Goal: Book appointment/travel/reservation

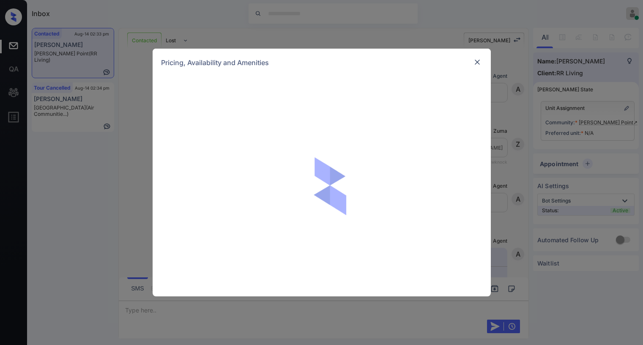
scroll to position [548, 0]
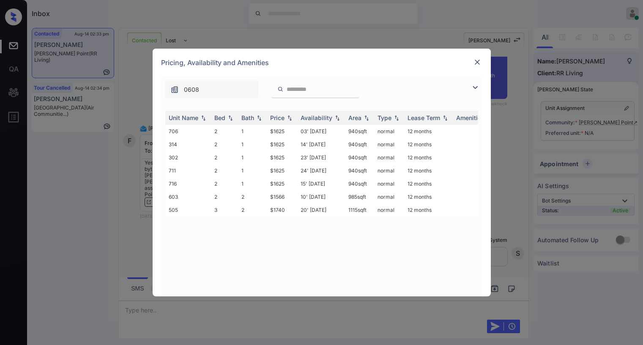
click at [480, 62] on img at bounding box center [477, 62] width 8 height 8
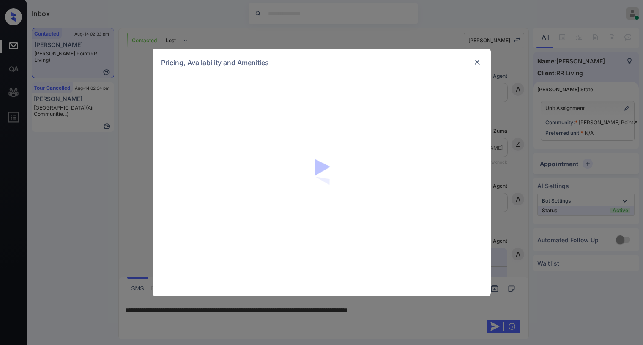
scroll to position [548, 0]
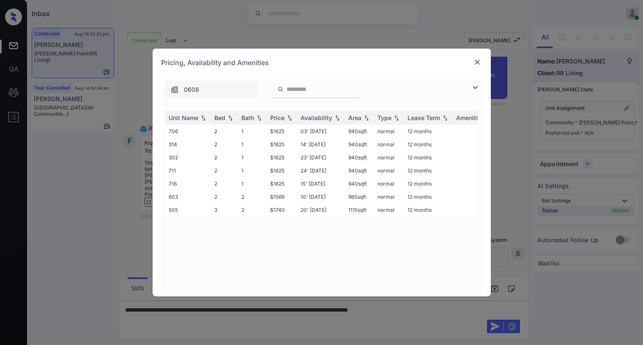
click at [476, 64] on img at bounding box center [477, 62] width 8 height 8
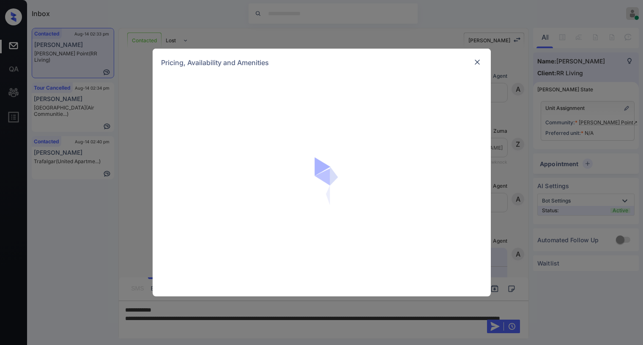
scroll to position [675, 0]
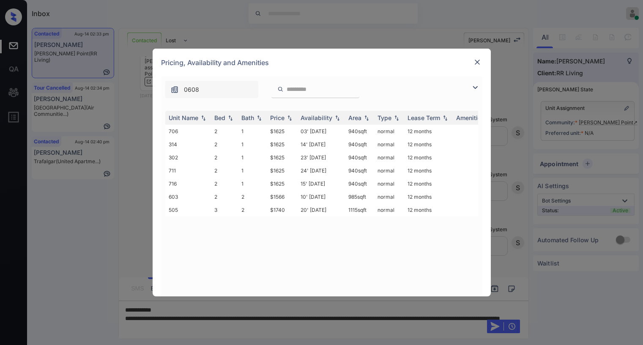
drag, startPoint x: 475, startPoint y: 85, endPoint x: 445, endPoint y: 93, distance: 31.1
click at [476, 86] on img at bounding box center [475, 87] width 10 height 10
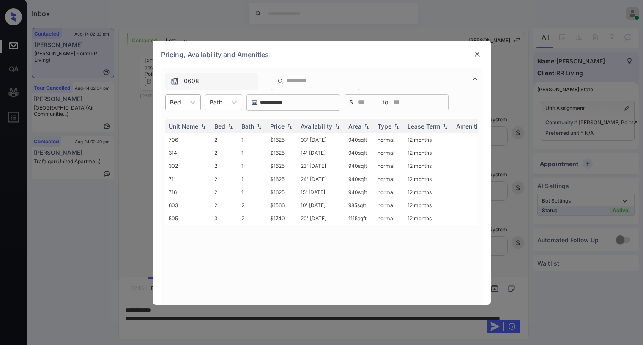
click at [179, 103] on div at bounding box center [175, 102] width 11 height 9
click at [477, 58] on div at bounding box center [477, 54] width 10 height 10
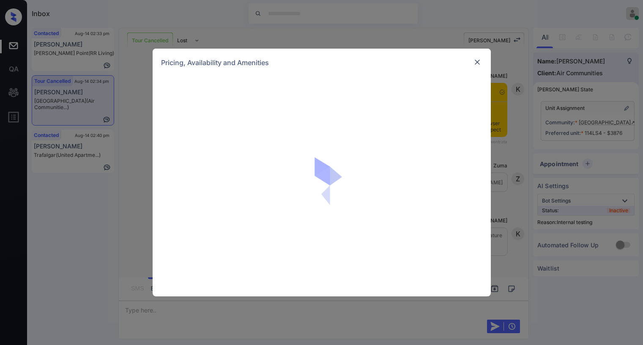
scroll to position [1326, 0]
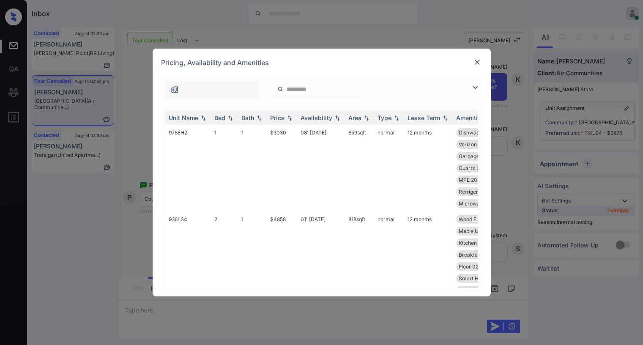
click at [477, 85] on img at bounding box center [475, 87] width 10 height 10
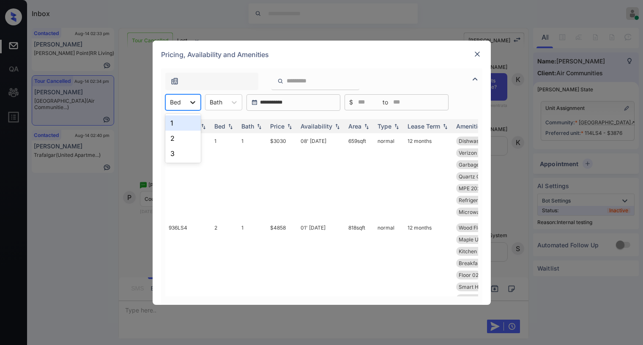
click at [188, 102] on icon at bounding box center [192, 102] width 8 height 8
click at [183, 136] on div "2" at bounding box center [182, 138] width 35 height 15
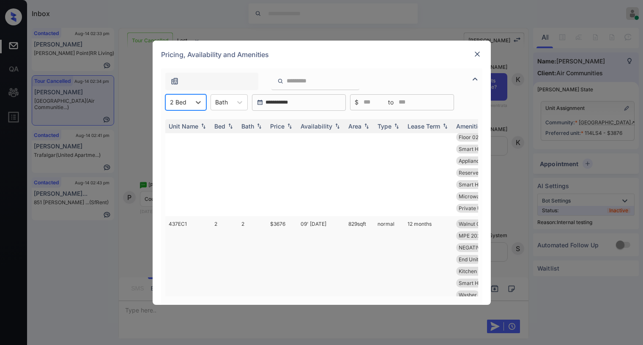
scroll to position [127, 0]
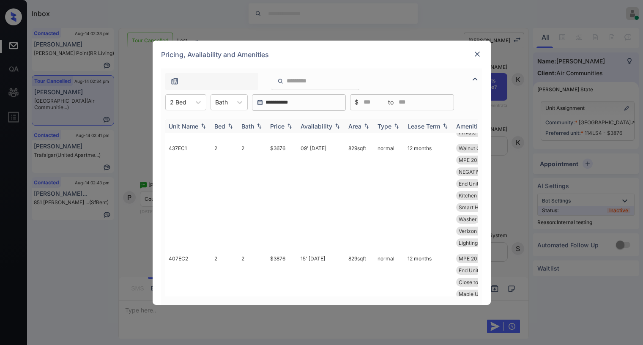
click at [283, 128] on div "Price" at bounding box center [277, 126] width 14 height 7
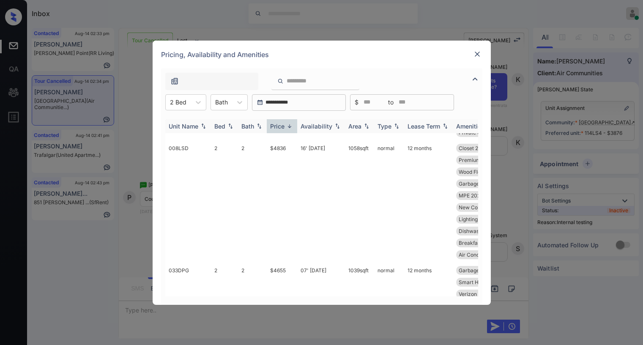
click at [283, 128] on div "Price" at bounding box center [277, 126] width 14 height 7
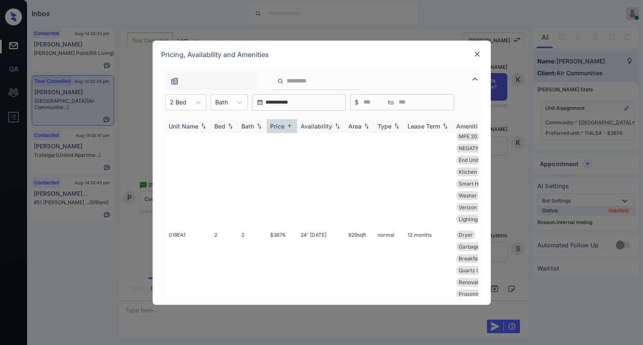
click at [284, 129] on div "Price" at bounding box center [277, 126] width 14 height 7
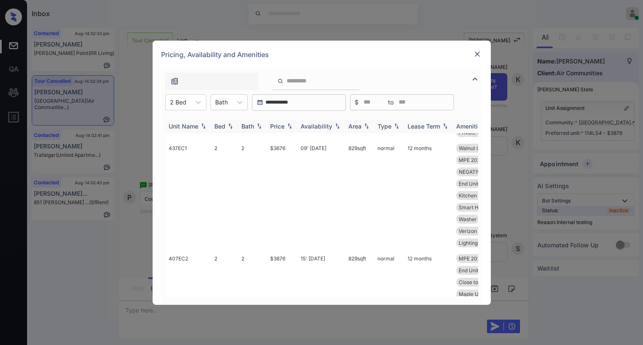
click at [285, 129] on div "Price" at bounding box center [282, 126] width 24 height 7
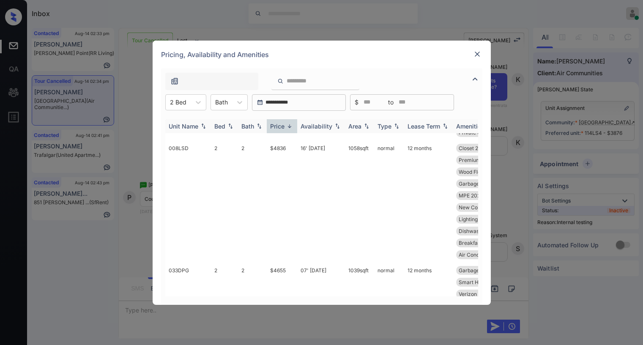
click at [285, 129] on img at bounding box center [289, 126] width 8 height 6
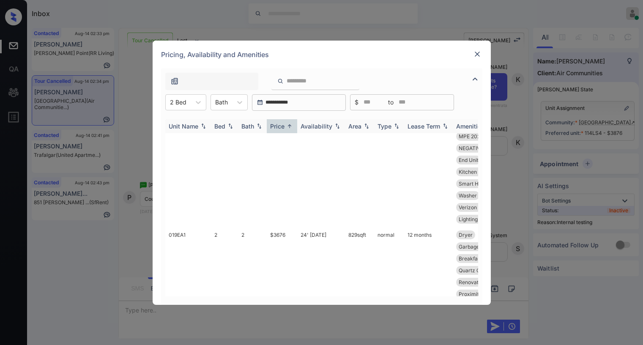
click at [285, 129] on img at bounding box center [289, 126] width 8 height 6
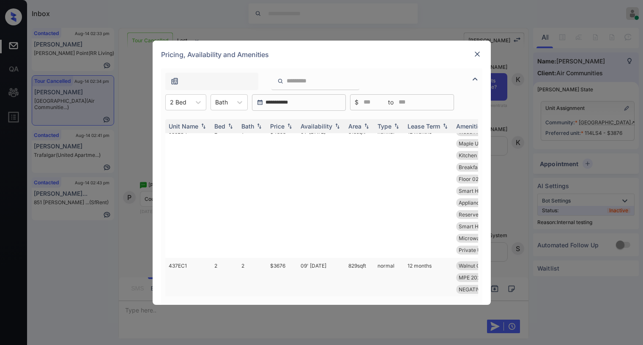
scroll to position [0, 0]
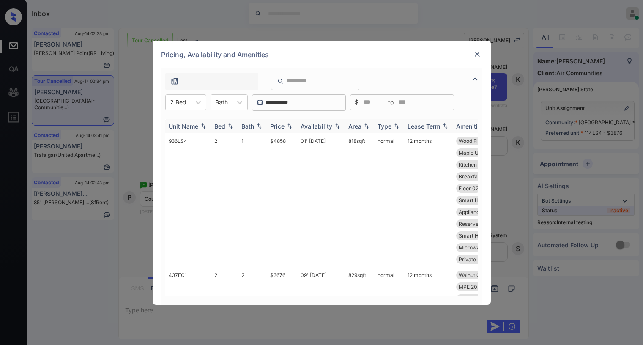
click at [281, 129] on div "Price" at bounding box center [277, 126] width 14 height 7
click at [281, 128] on div "Price" at bounding box center [277, 126] width 14 height 7
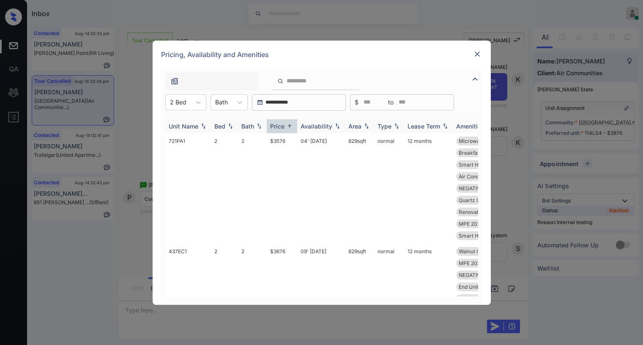
click at [284, 127] on div "Price" at bounding box center [277, 126] width 14 height 7
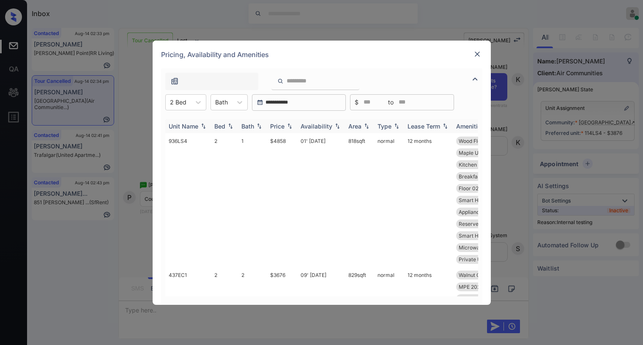
click at [283, 126] on div "Price" at bounding box center [277, 126] width 14 height 7
click at [284, 126] on div "Price" at bounding box center [277, 126] width 14 height 7
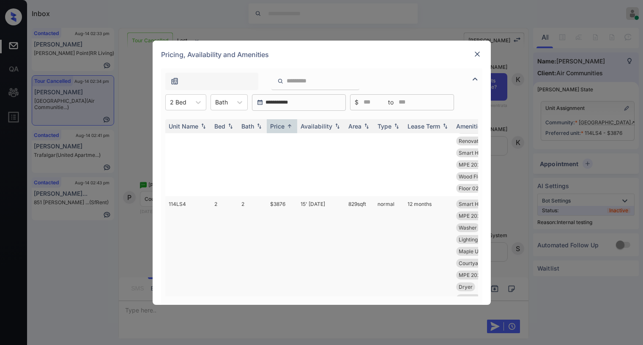
scroll to position [929, 0]
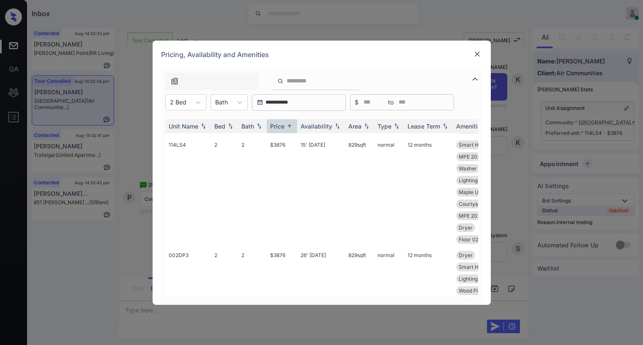
click at [479, 54] on img at bounding box center [477, 54] width 8 height 8
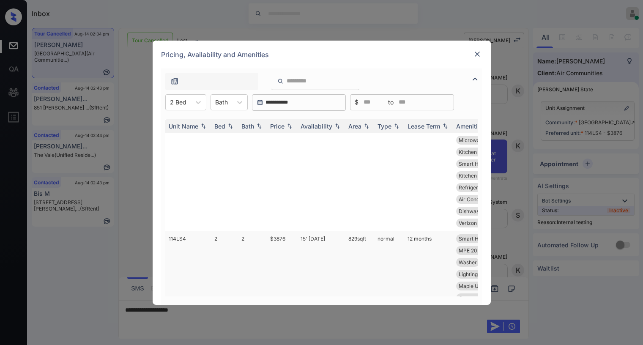
scroll to position [422, 0]
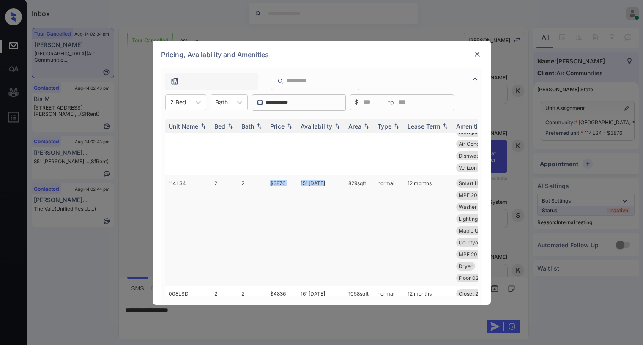
drag, startPoint x: 269, startPoint y: 182, endPoint x: 341, endPoint y: 181, distance: 72.2
click at [333, 185] on tr "114LS4 2 2 $3876 15' Aug 25 829 sqft normal 12 months Smart Home Ther... Quartz…" at bounding box center [385, 230] width 441 height 110
copy tr "$3876 15' Aug 25"
click at [473, 53] on img at bounding box center [477, 54] width 8 height 8
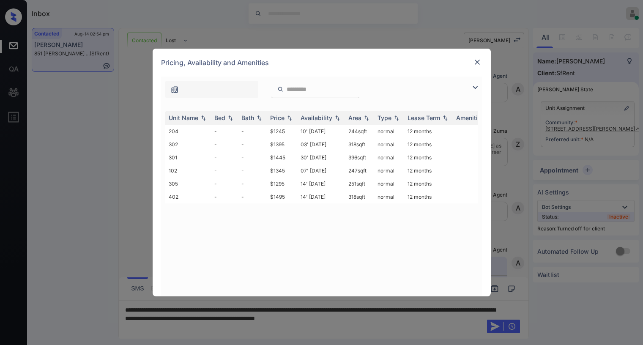
scroll to position [2566, 0]
click at [287, 132] on td "$1245" at bounding box center [282, 131] width 30 height 13
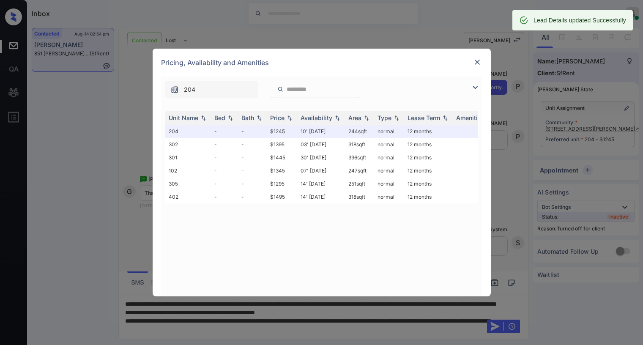
click at [478, 62] on img at bounding box center [477, 62] width 8 height 8
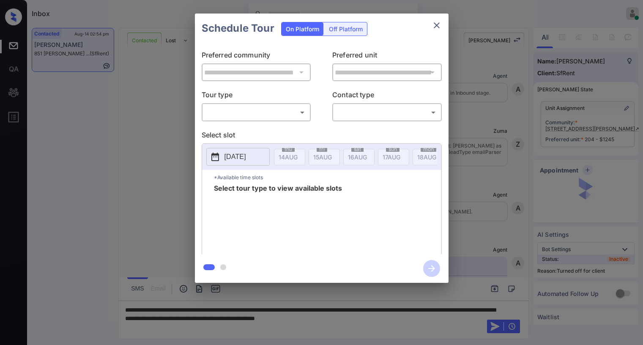
scroll to position [2621, 0]
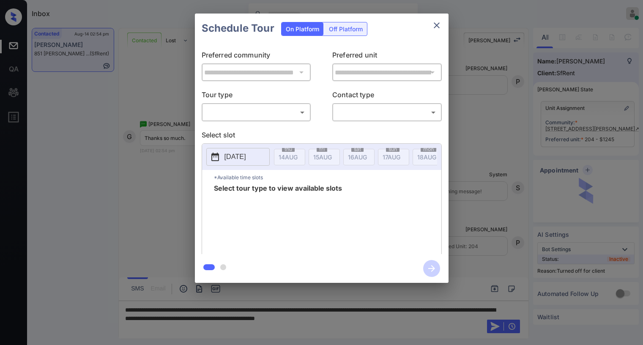
drag, startPoint x: 368, startPoint y: 30, endPoint x: 363, endPoint y: 31, distance: 4.7
click at [366, 30] on div "Schedule Tour On Platform Off Platform" at bounding box center [321, 29] width 253 height 30
click at [357, 30] on div "Off Platform" at bounding box center [345, 28] width 42 height 13
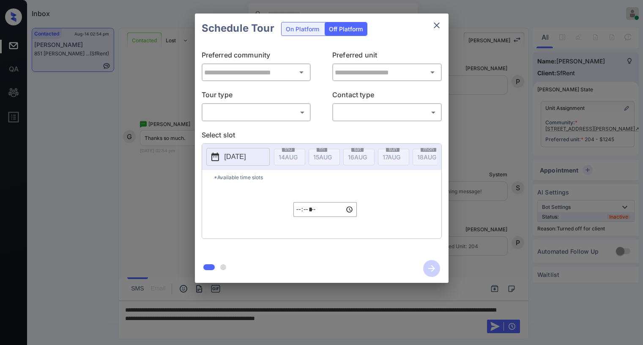
type input "**********"
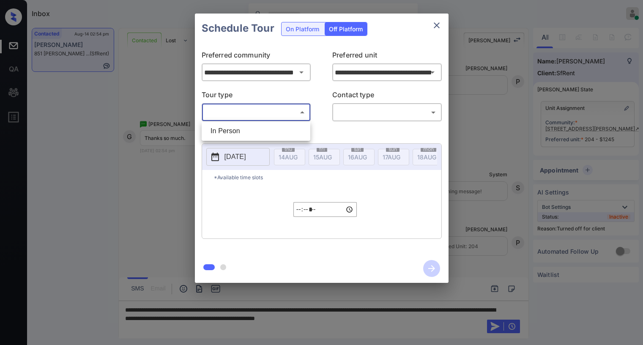
click at [275, 114] on body "Inbox [PERSON_NAME] Online Set yourself offline Set yourself on break Profile S…" at bounding box center [321, 172] width 643 height 345
click at [264, 132] on li "In Person" at bounding box center [256, 130] width 104 height 15
type input "********"
click at [360, 118] on body "Inbox [PERSON_NAME] Online Set yourself offline Set yourself on break Profile S…" at bounding box center [321, 172] width 643 height 345
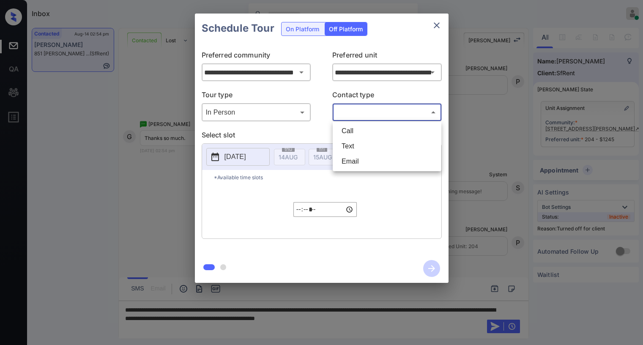
drag, startPoint x: 354, startPoint y: 143, endPoint x: 305, endPoint y: 150, distance: 48.7
click at [353, 144] on li "Text" at bounding box center [387, 146] width 104 height 15
type input "****"
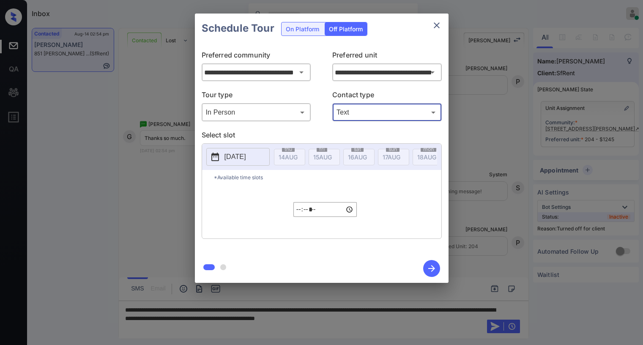
click at [237, 154] on p "[DATE]" at bounding box center [235, 157] width 22 height 10
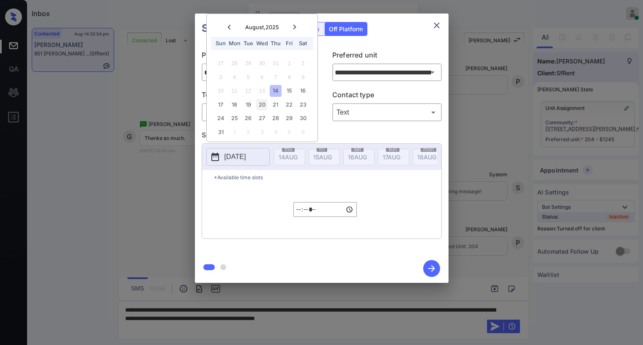
click at [264, 106] on div "20" at bounding box center [261, 104] width 11 height 11
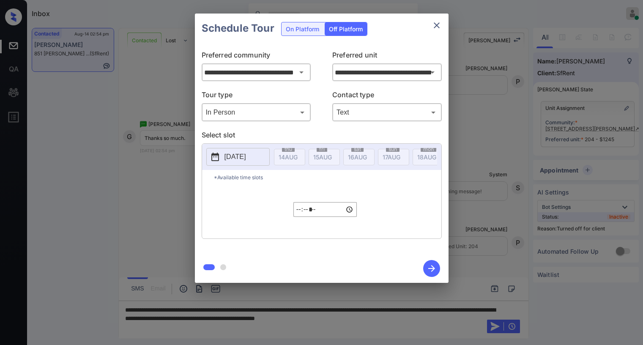
click at [356, 132] on p "Select slot" at bounding box center [322, 137] width 240 height 14
click at [302, 216] on input "*****" at bounding box center [324, 209] width 63 height 15
type input "*****"
click at [270, 185] on p "*Available time slots" at bounding box center [327, 177] width 227 height 15
click at [431, 271] on icon "button" at bounding box center [431, 268] width 7 height 7
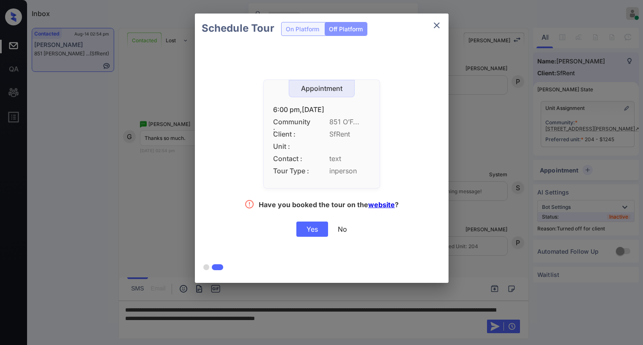
click at [310, 231] on div "Yes" at bounding box center [312, 228] width 32 height 15
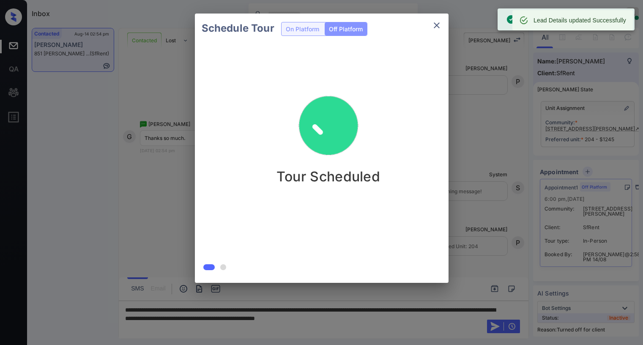
click at [434, 26] on icon "close" at bounding box center [436, 25] width 10 height 10
